Goal: Use online tool/utility: Utilize a website feature to perform a specific function

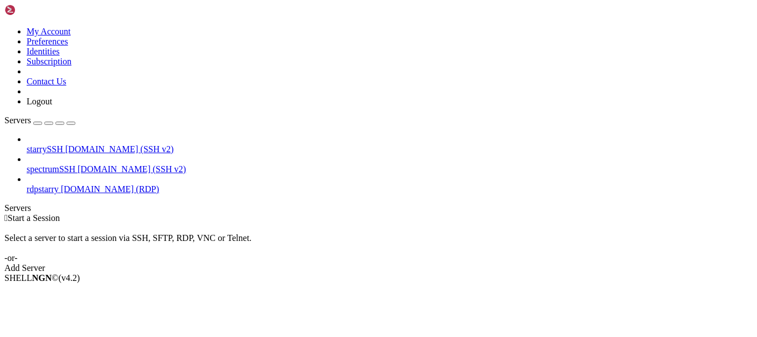
click at [96, 184] on span "[DOMAIN_NAME] (RDP)" at bounding box center [110, 188] width 98 height 9
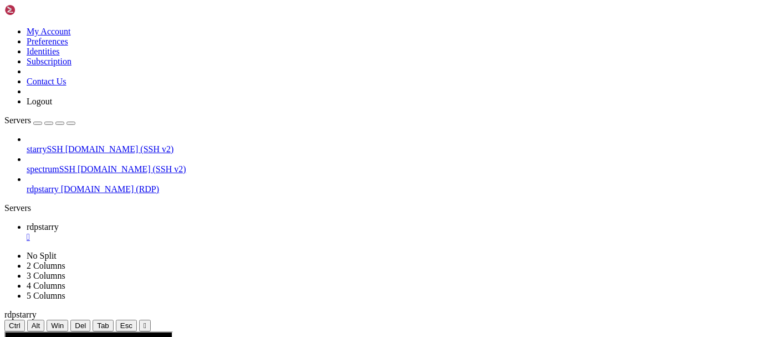
click at [146, 321] on div "" at bounding box center [145, 325] width 3 height 8
click at [151, 319] on button "" at bounding box center [145, 325] width 12 height 12
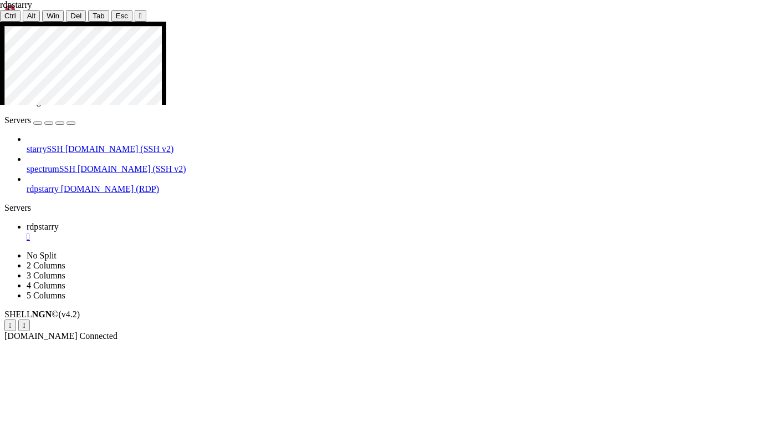
drag, startPoint x: 141, startPoint y: 95, endPoint x: 516, endPoint y: 340, distance: 448.2
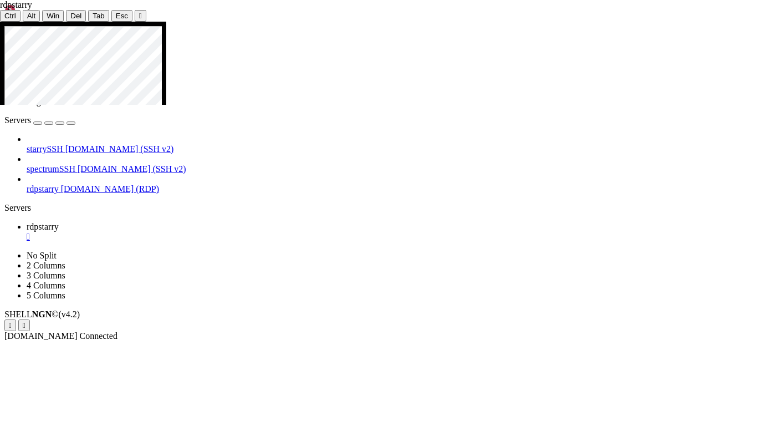
drag, startPoint x: 446, startPoint y: 140, endPoint x: 197, endPoint y: 59, distance: 262.0
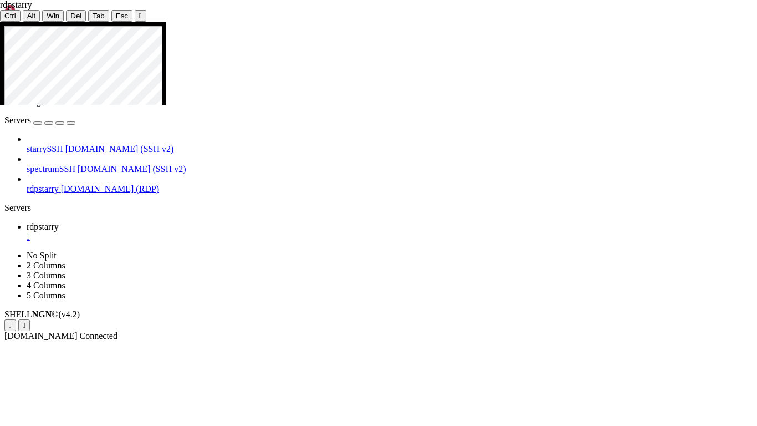
drag, startPoint x: 144, startPoint y: 105, endPoint x: 454, endPoint y: 344, distance: 391.4
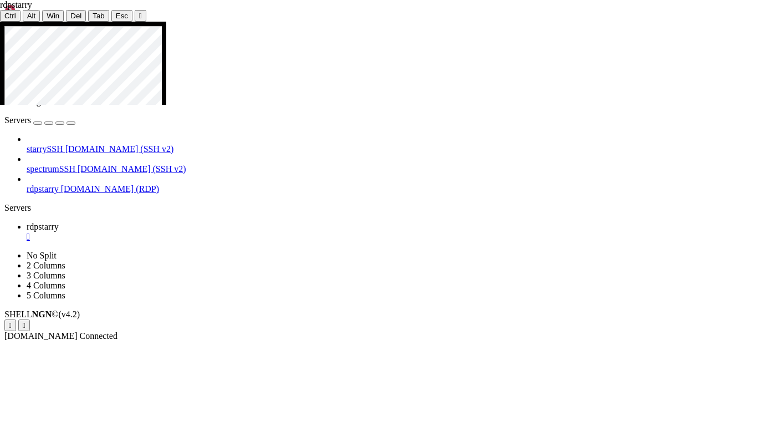
drag, startPoint x: 365, startPoint y: 210, endPoint x: 452, endPoint y: 218, distance: 88.0
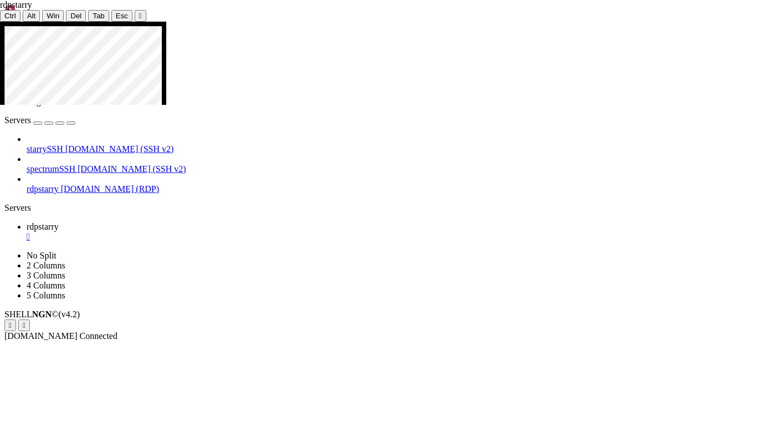
drag, startPoint x: 348, startPoint y: 204, endPoint x: 402, endPoint y: 225, distance: 58.5
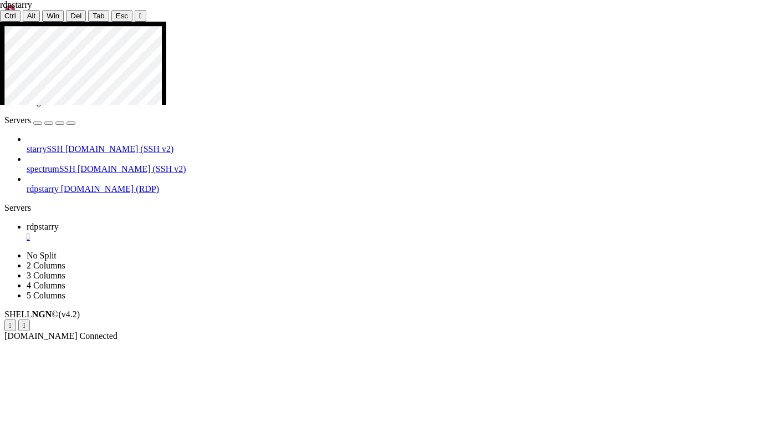
drag, startPoint x: 234, startPoint y: 148, endPoint x: 632, endPoint y: 267, distance: 415.5
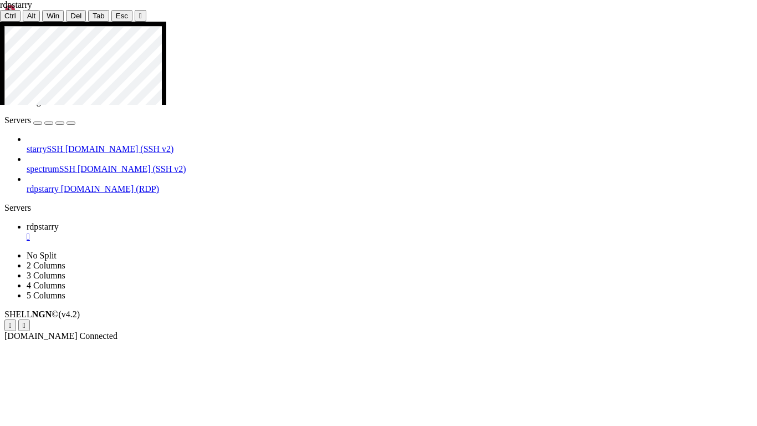
click at [0, 22] on icon at bounding box center [0, 22] width 0 height 0
click at [139, 12] on div "" at bounding box center [140, 16] width 3 height 8
